Goal: Task Accomplishment & Management: Use online tool/utility

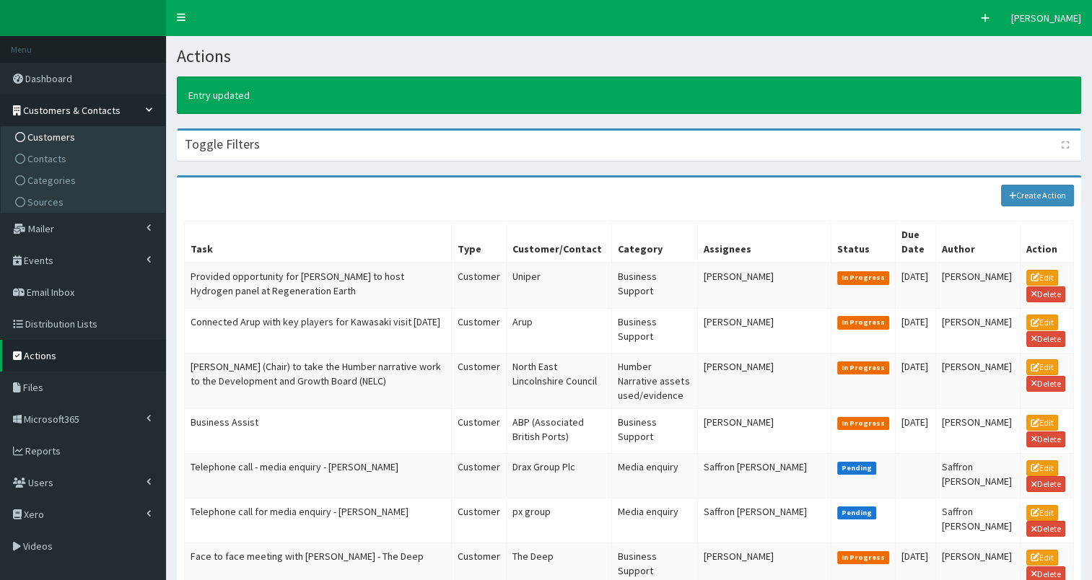
click at [81, 136] on link "Customers" at bounding box center [84, 137] width 161 height 22
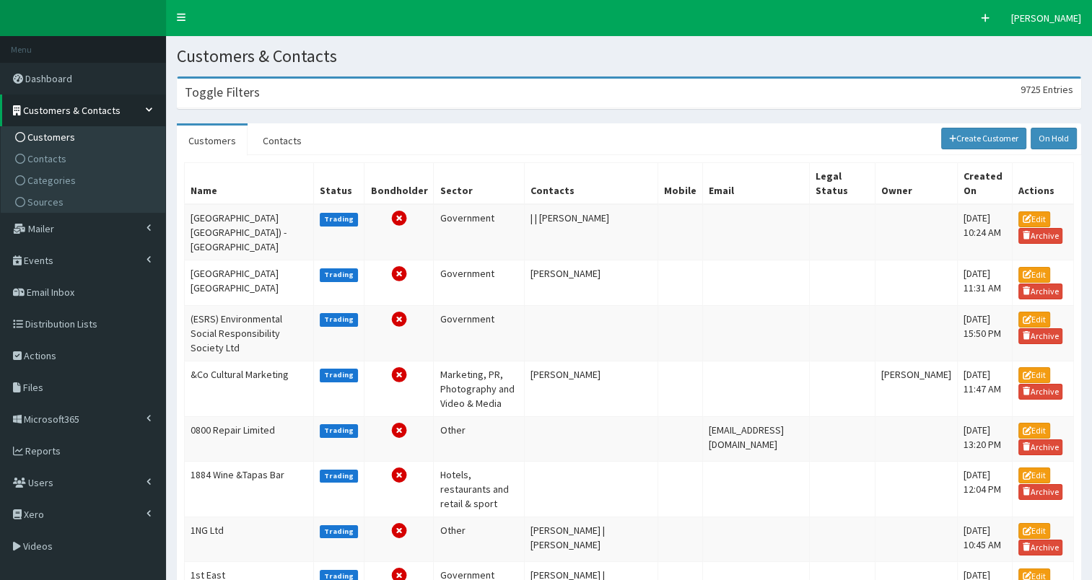
click at [237, 93] on h3 "Toggle Filters" at bounding box center [222, 92] width 75 height 13
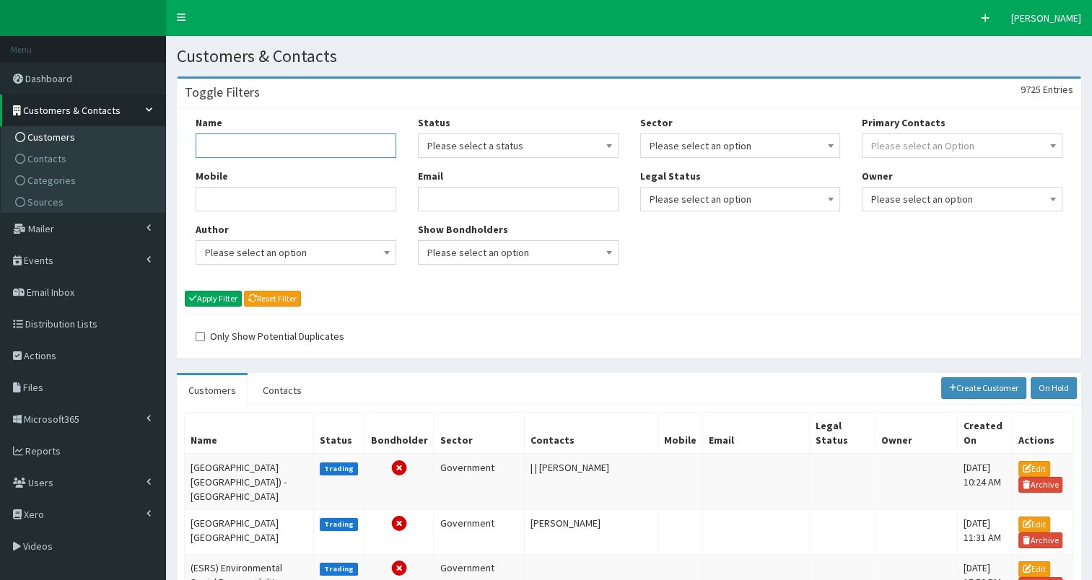
click at [224, 141] on input "Name" at bounding box center [296, 146] width 201 height 25
type input "hull city coun"
click at [226, 296] on button "Apply Filter" at bounding box center [213, 299] width 57 height 16
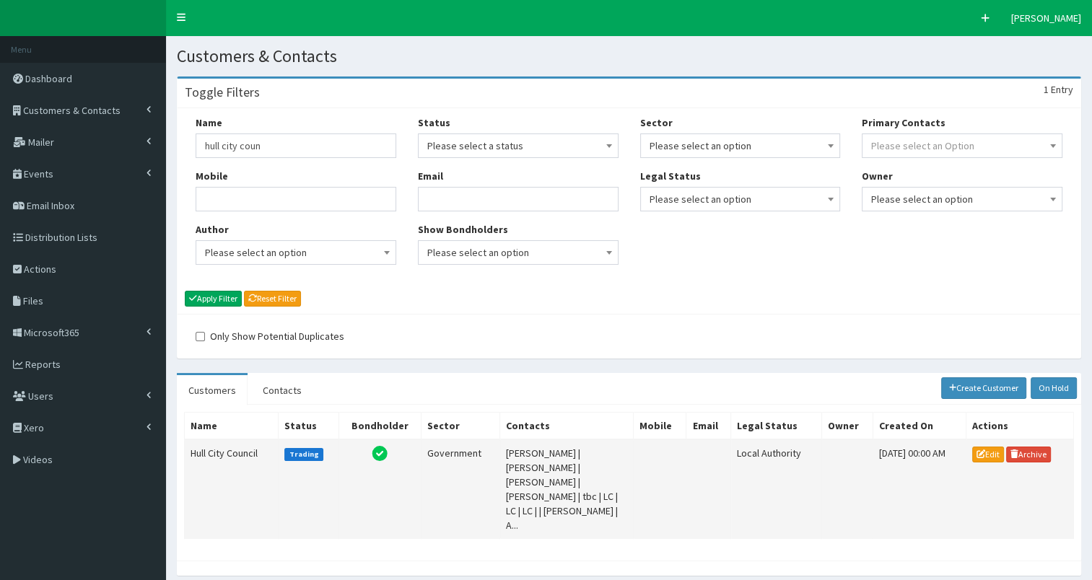
click at [211, 453] on td "Hull City Council" at bounding box center [232, 490] width 94 height 100
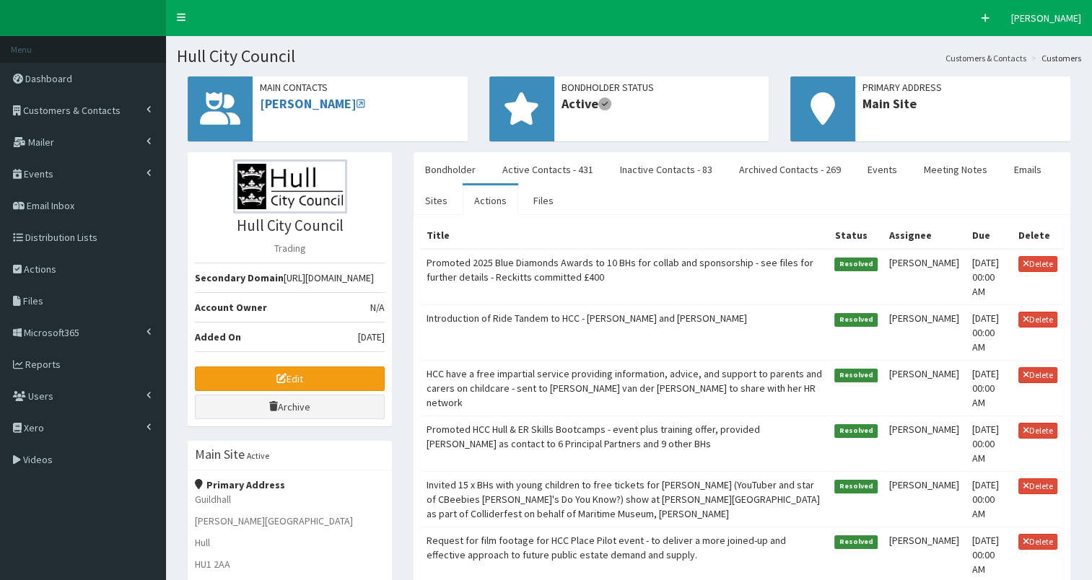
click at [525, 273] on td "Promoted 2025 Blue Diamonds Awards to 10 BHs for collab and sponsorship - see f…" at bounding box center [625, 277] width 408 height 56
select select
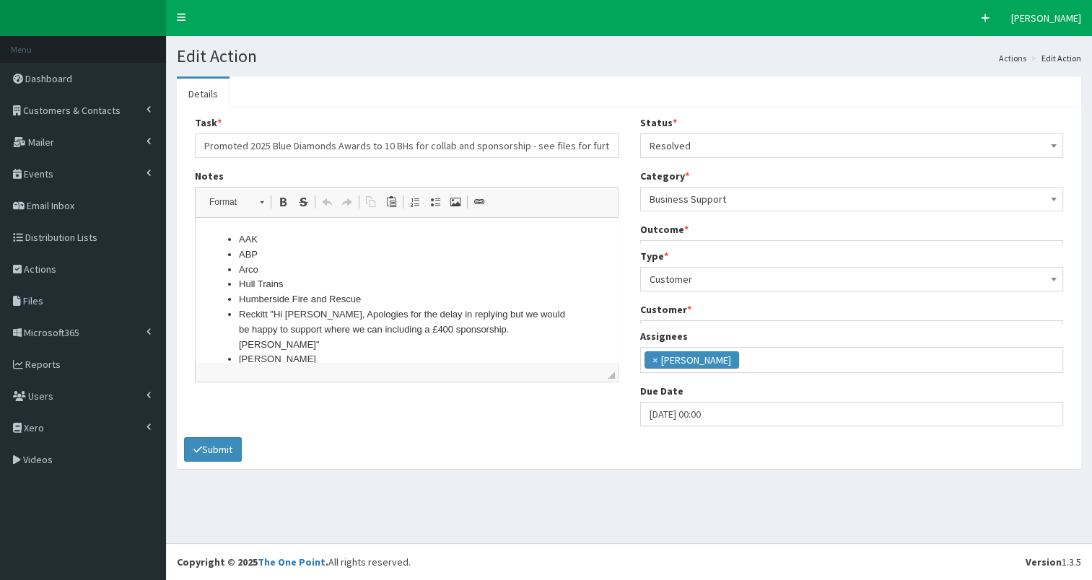
scroll to position [9, 0]
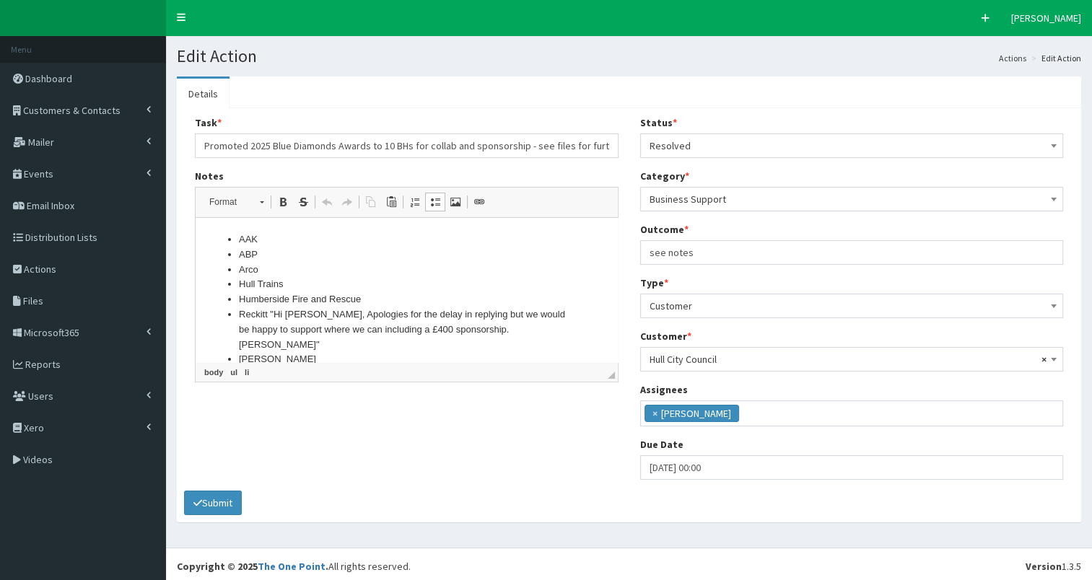
click at [336, 284] on li "Hull Trains" at bounding box center [407, 284] width 336 height 15
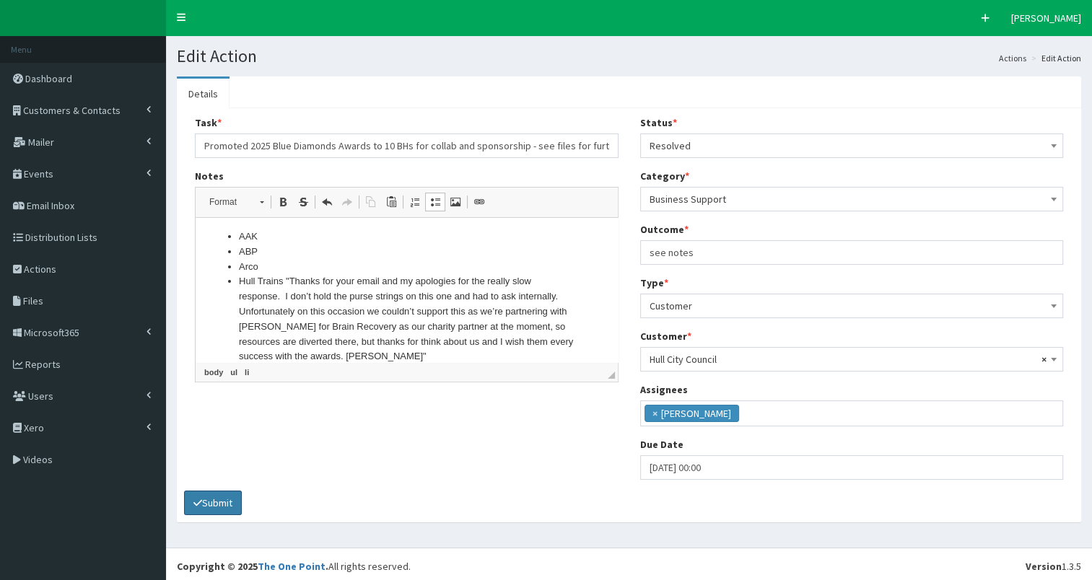
click at [205, 500] on button "Submit" at bounding box center [213, 503] width 58 height 25
